Goal: Task Accomplishment & Management: Manage account settings

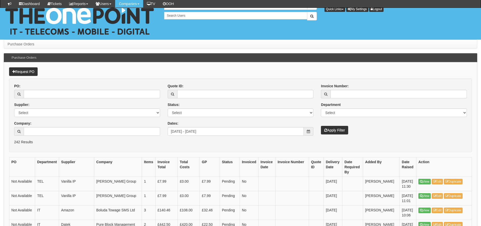
scroll to position [63, 0]
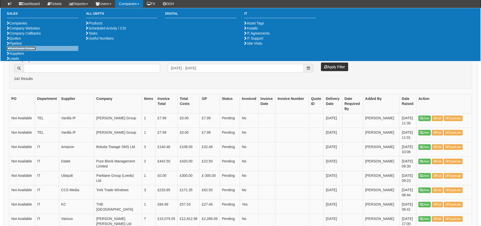
click at [33, 51] on link "Purchase Orders" at bounding box center [21, 48] width 29 height 4
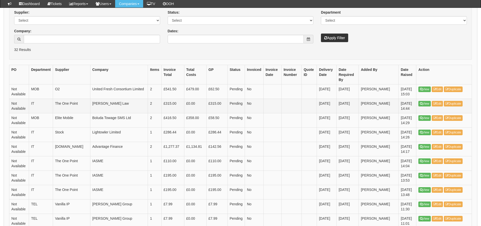
scroll to position [101, 0]
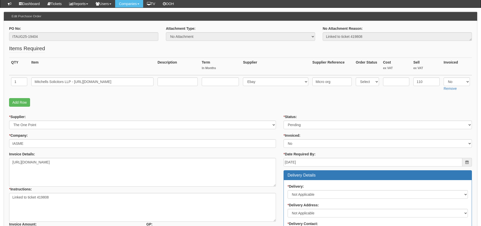
scroll to position [51, 0]
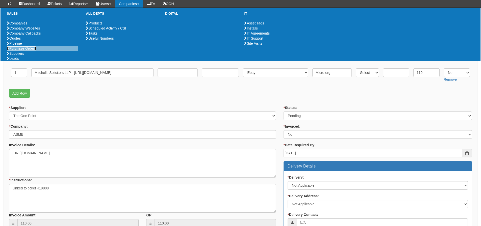
click at [28, 51] on link "Purchase Orders" at bounding box center [21, 48] width 29 height 4
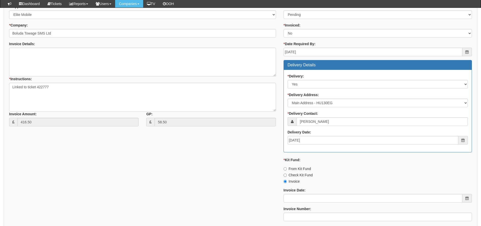
scroll to position [177, 0]
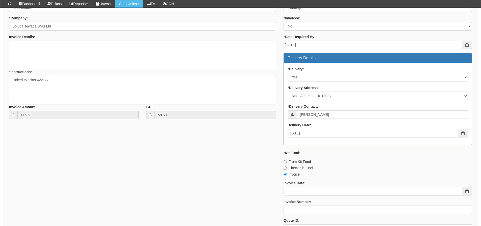
click at [283, 162] on div "* Status: Select Approved Completed Delivered Invoiced Ordered Ordered to site …" at bounding box center [378, 117] width 196 height 240
click at [284, 161] on input "From Kit Fund" at bounding box center [285, 161] width 3 height 3
radio input "true"
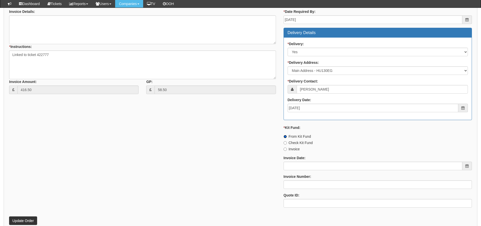
scroll to position [264, 0]
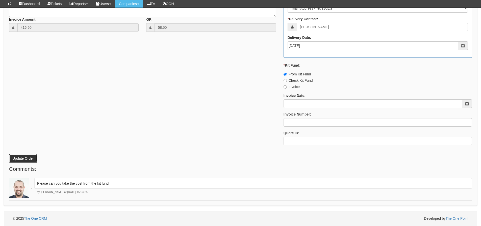
click at [31, 158] on button "Update Order" at bounding box center [23, 158] width 28 height 9
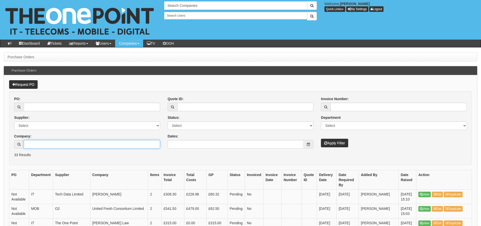
click at [93, 141] on input "Company:" at bounding box center [92, 144] width 136 height 9
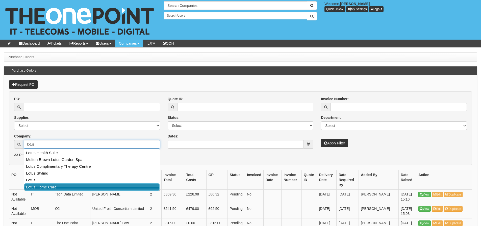
click at [65, 188] on link "Lotus Home Care" at bounding box center [91, 187] width 135 height 7
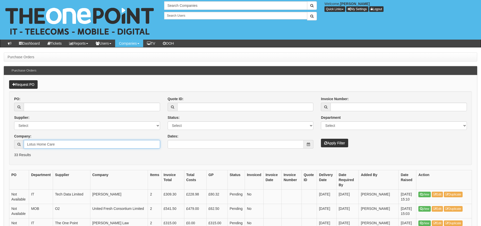
type input "Lotus Home Care"
click at [324, 145] on button "Apply Filter" at bounding box center [334, 143] width 27 height 9
click at [32, 144] on input "Company:" at bounding box center [92, 144] width 136 height 9
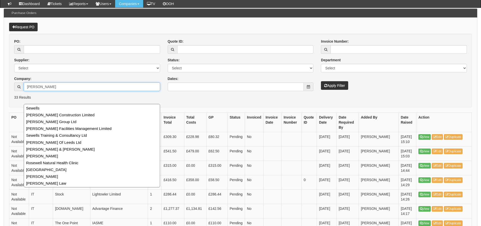
scroll to position [51, 0]
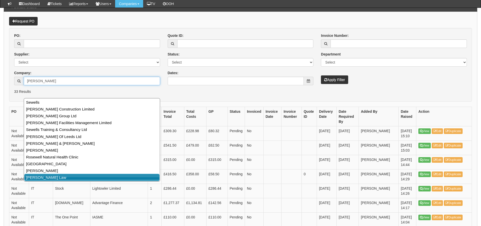
click at [84, 178] on link "Sewell Law" at bounding box center [91, 177] width 135 height 7
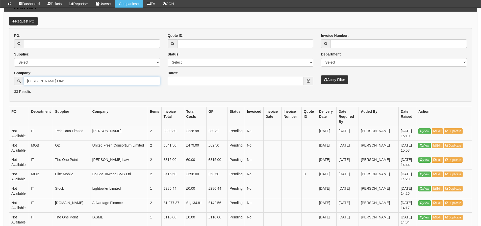
type input "Sewell Law"
click at [329, 78] on button "Apply Filter" at bounding box center [334, 80] width 27 height 9
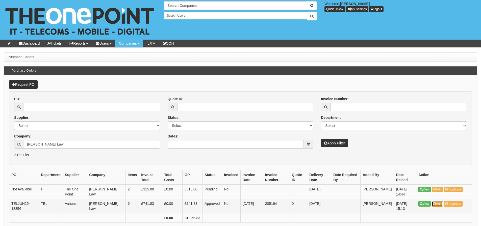
click at [437, 203] on link "Edit" at bounding box center [437, 204] width 11 height 6
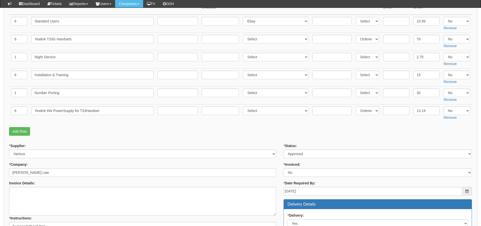
scroll to position [100, 0]
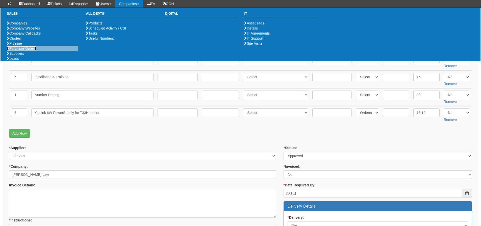
click at [29, 51] on link "Purchase Orders" at bounding box center [21, 48] width 29 height 4
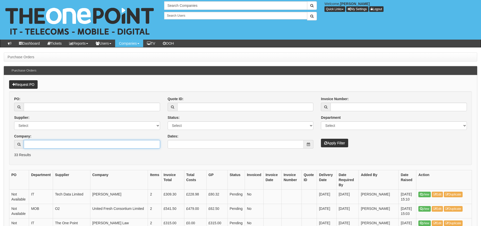
click at [71, 148] on input "Company:" at bounding box center [92, 144] width 136 height 9
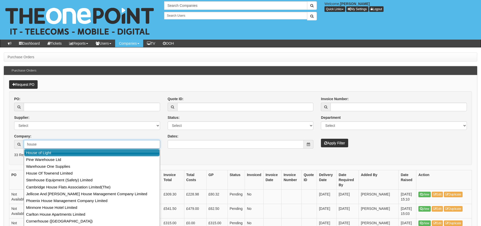
click at [72, 151] on link "House of Light" at bounding box center [91, 152] width 135 height 7
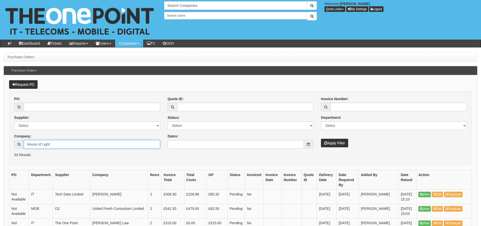
type input "House of Light"
click at [321, 139] on button "Apply Filter" at bounding box center [334, 143] width 27 height 9
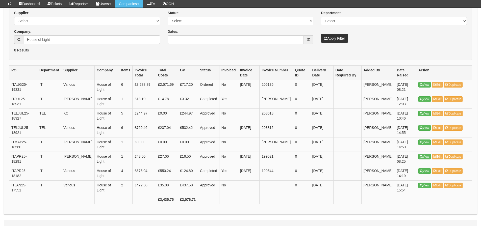
scroll to position [101, 0]
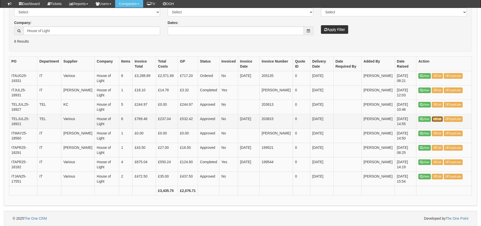
click at [443, 119] on link "Edit" at bounding box center [437, 119] width 11 height 6
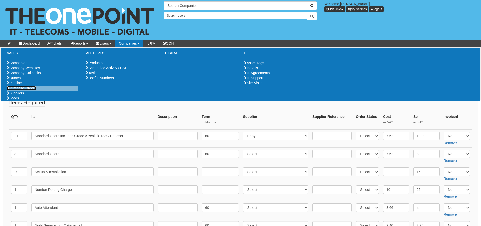
click at [32, 90] on link "Purchase Orders" at bounding box center [21, 88] width 29 height 4
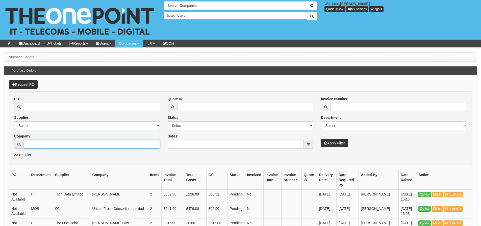
click at [70, 148] on input "Company:" at bounding box center [92, 144] width 136 height 9
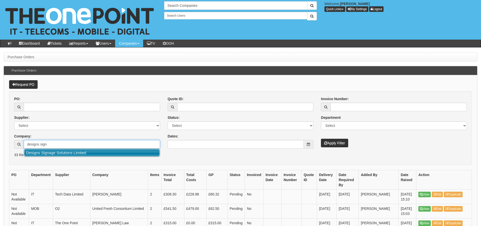
click at [73, 155] on link "Designs Signage Solutions Limited" at bounding box center [91, 152] width 135 height 7
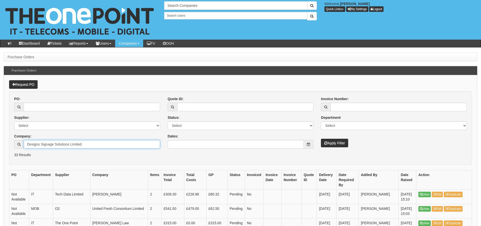
type input "Designs Signage Solutions Limited"
click at [326, 144] on icon "submit" at bounding box center [325, 143] width 3 height 4
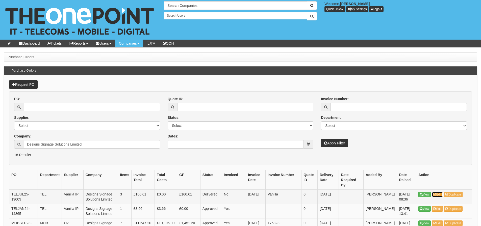
click at [438, 195] on link "Edit" at bounding box center [437, 195] width 11 height 6
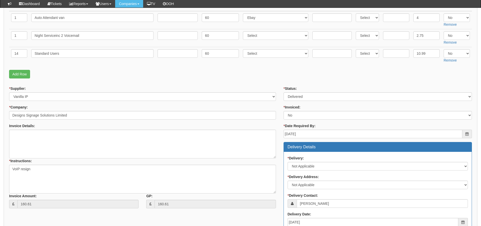
scroll to position [105, 0]
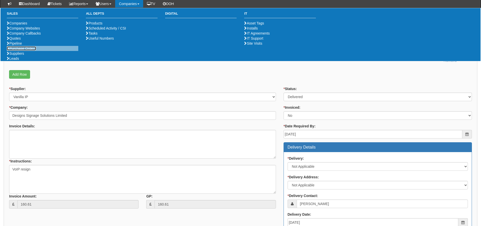
click at [31, 51] on link "Purchase Orders" at bounding box center [21, 48] width 29 height 4
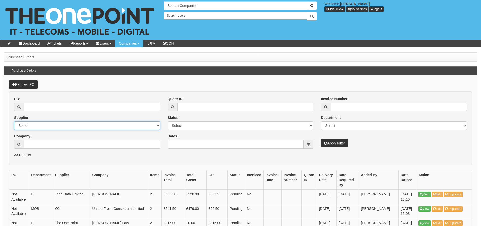
click at [146, 125] on select "Select 123 REG.co.uk 1Password 3 4Gon AA Jones Electric Ltd Abzorb Access Group…" at bounding box center [87, 125] width 146 height 9
select select "72"
click at [14, 121] on select "Select 123 REG.co.uk 1Password 3 4Gon AA Jones Electric Ltd Abzorb Access Group…" at bounding box center [87, 125] width 146 height 9
click at [332, 140] on button "Apply Filter" at bounding box center [334, 143] width 27 height 9
click at [224, 150] on div "PO: Supplier: Select 123 REG.co.uk 1Password 3 4Gon AA Jones Electric Ltd Abzor…" at bounding box center [240, 124] width 460 height 56
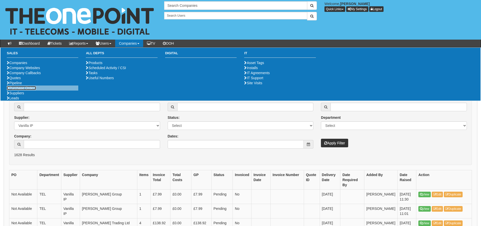
click at [20, 90] on link "Purchase Orders" at bounding box center [21, 88] width 29 height 4
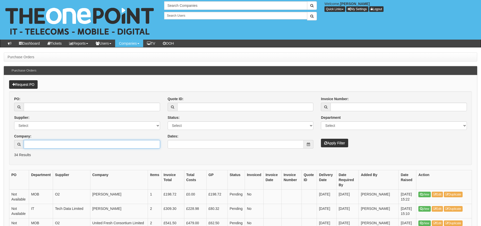
click at [43, 145] on input "Company:" at bounding box center [92, 144] width 136 height 9
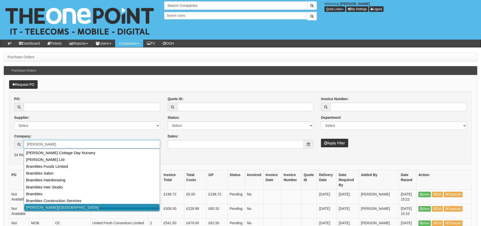
click at [38, 205] on link "[PERSON_NAME][GEOGRAPHIC_DATA]" at bounding box center [91, 207] width 135 height 7
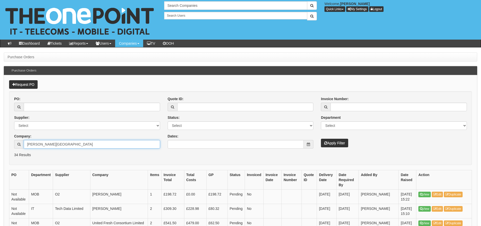
type input "[PERSON_NAME][GEOGRAPHIC_DATA]"
click at [321, 139] on button "Apply Filter" at bounding box center [334, 143] width 27 height 9
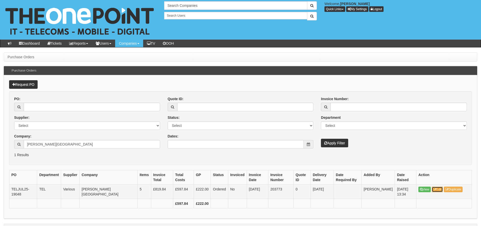
click at [442, 189] on link "Edit" at bounding box center [437, 190] width 11 height 6
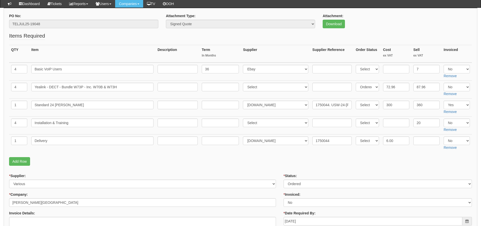
scroll to position [54, 0]
